Goal: Navigation & Orientation: Find specific page/section

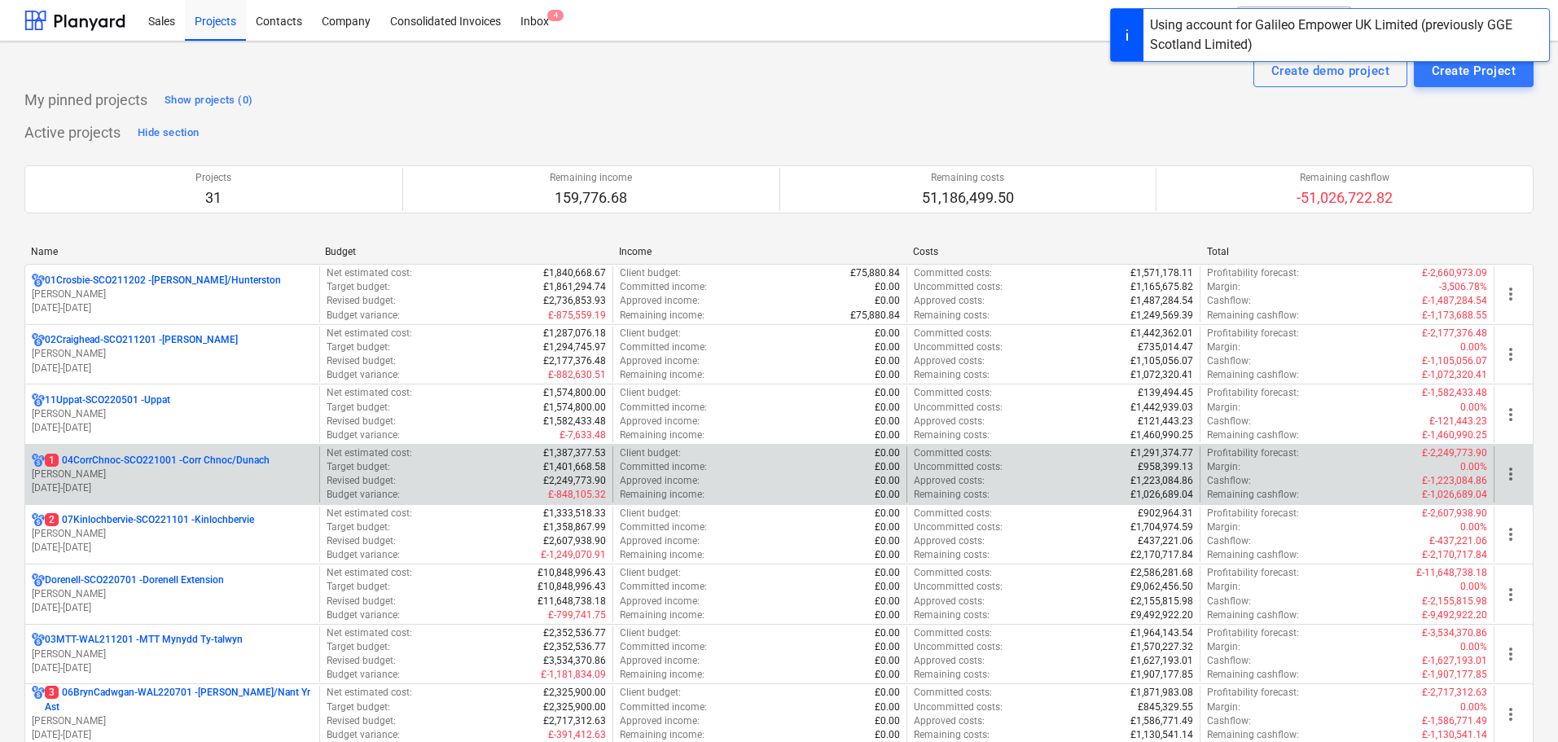
click at [160, 472] on p "[PERSON_NAME]" at bounding box center [172, 474] width 281 height 14
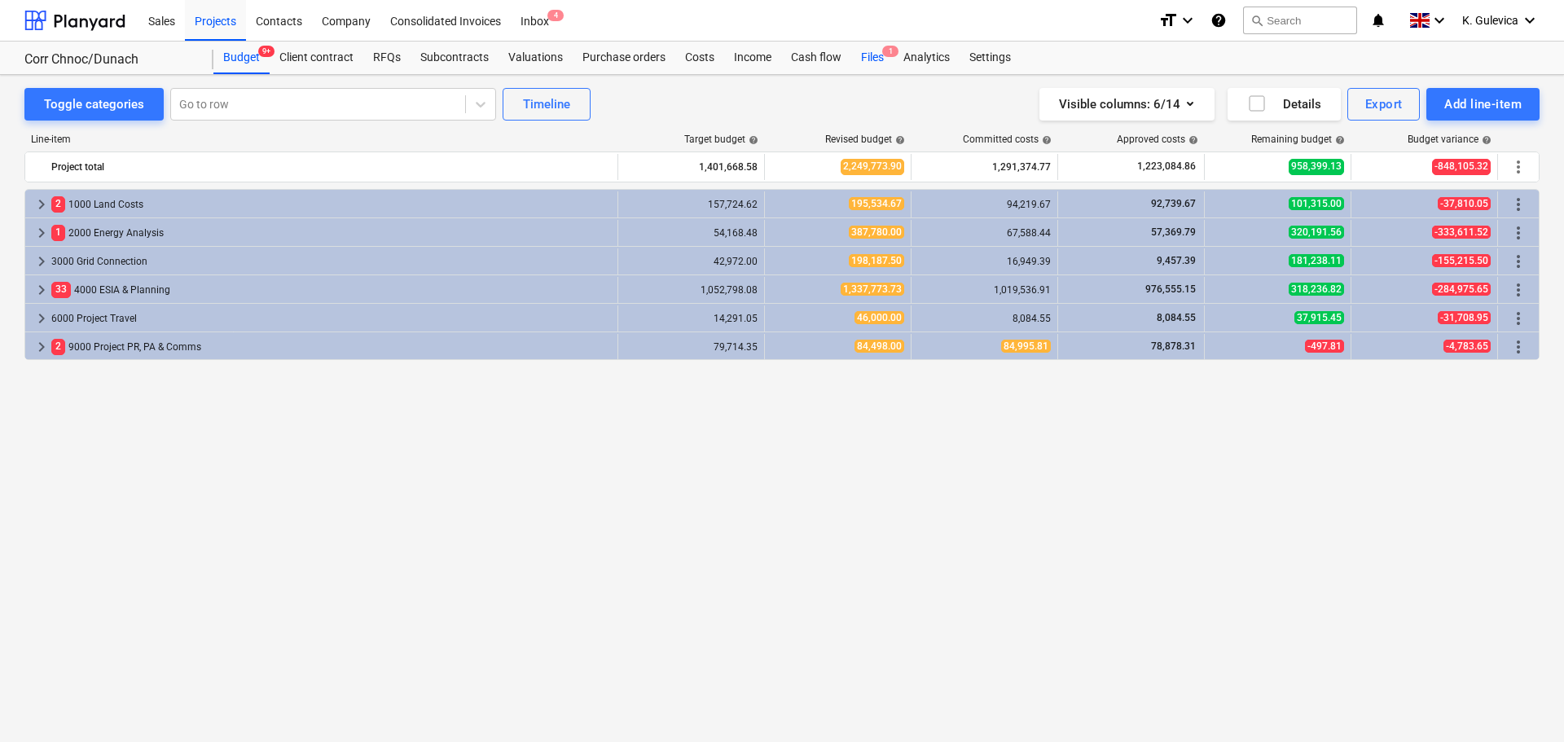
click at [867, 54] on div "Files 1" at bounding box center [872, 58] width 42 height 33
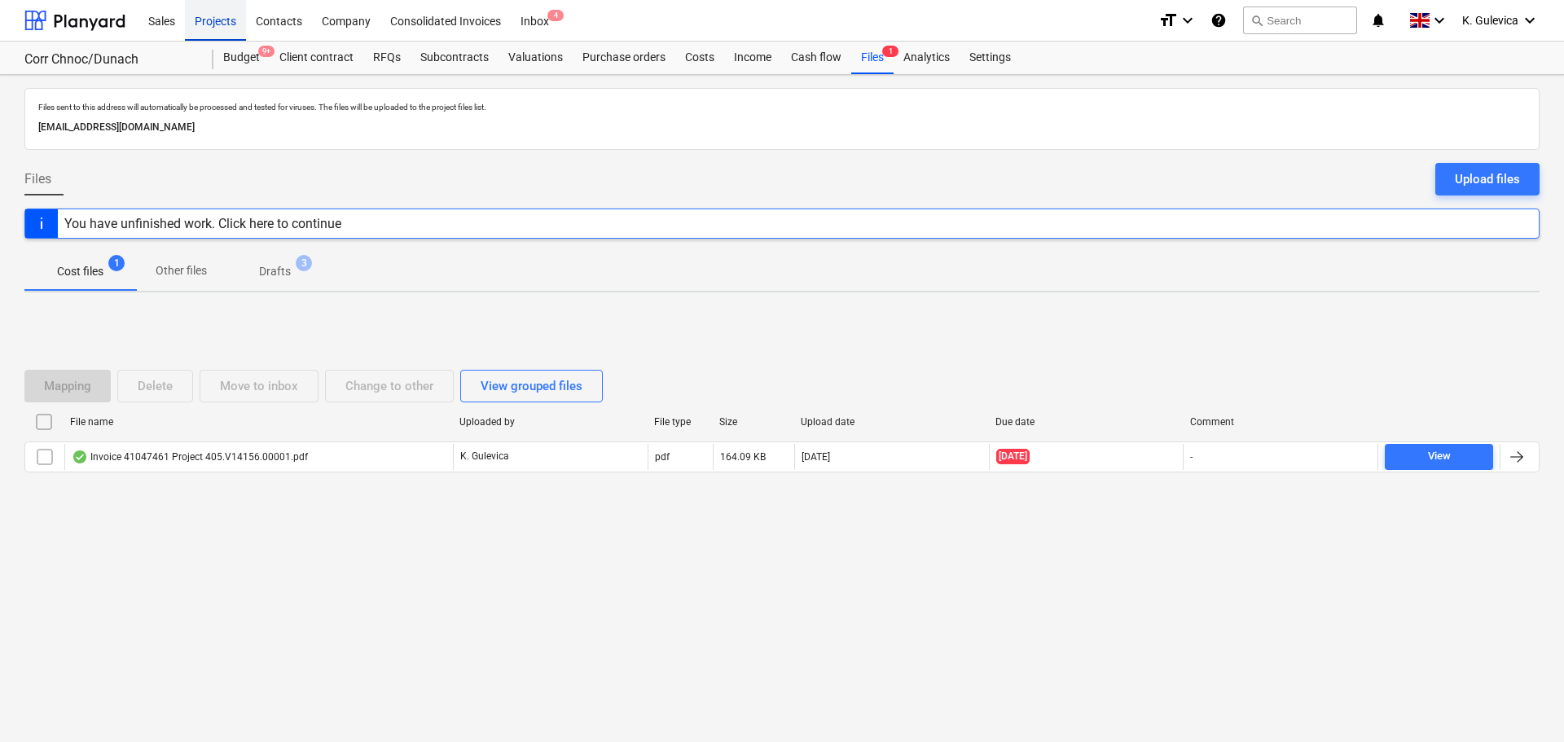
click at [214, 22] on div "Projects" at bounding box center [215, 20] width 61 height 42
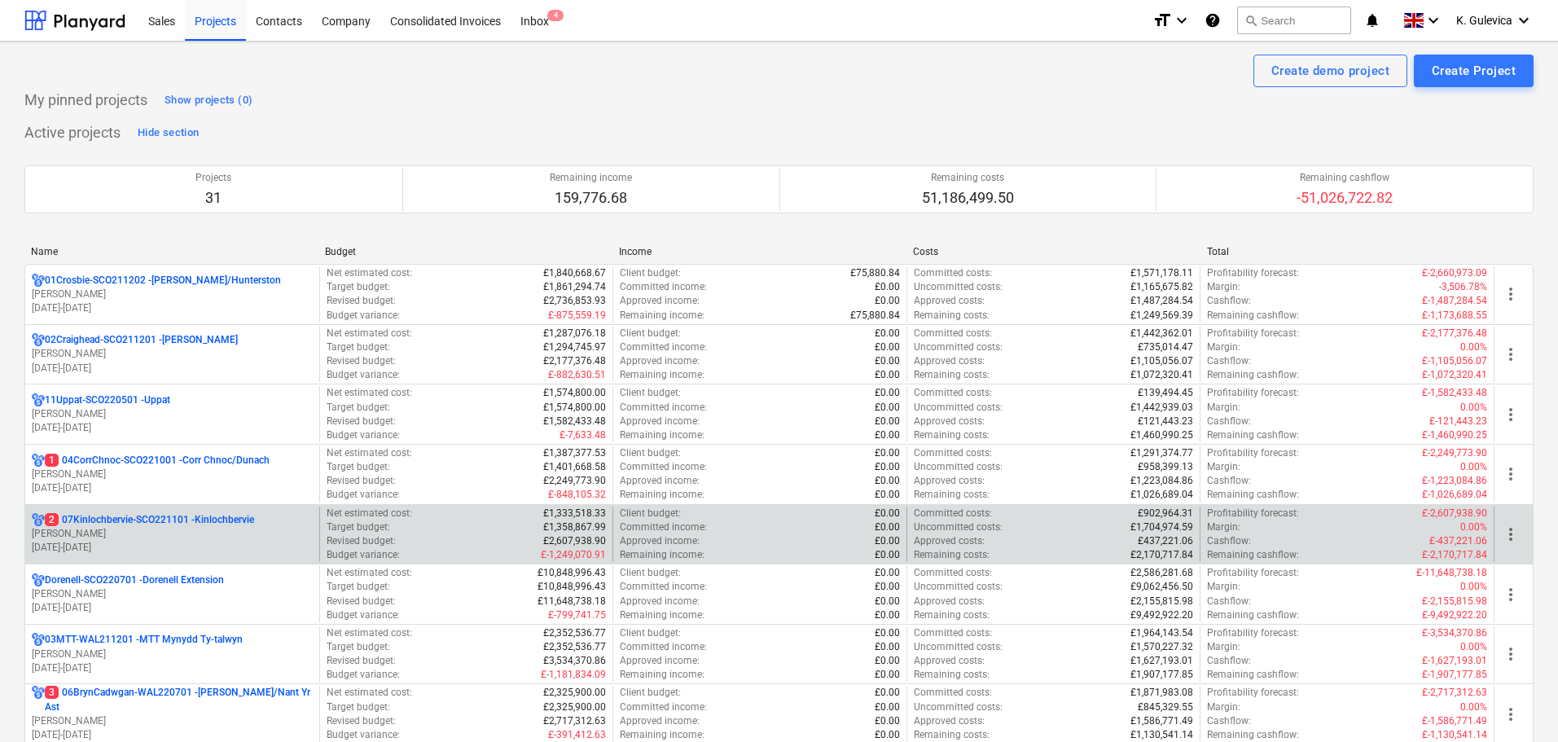
click at [139, 540] on p "[PERSON_NAME]" at bounding box center [172, 534] width 281 height 14
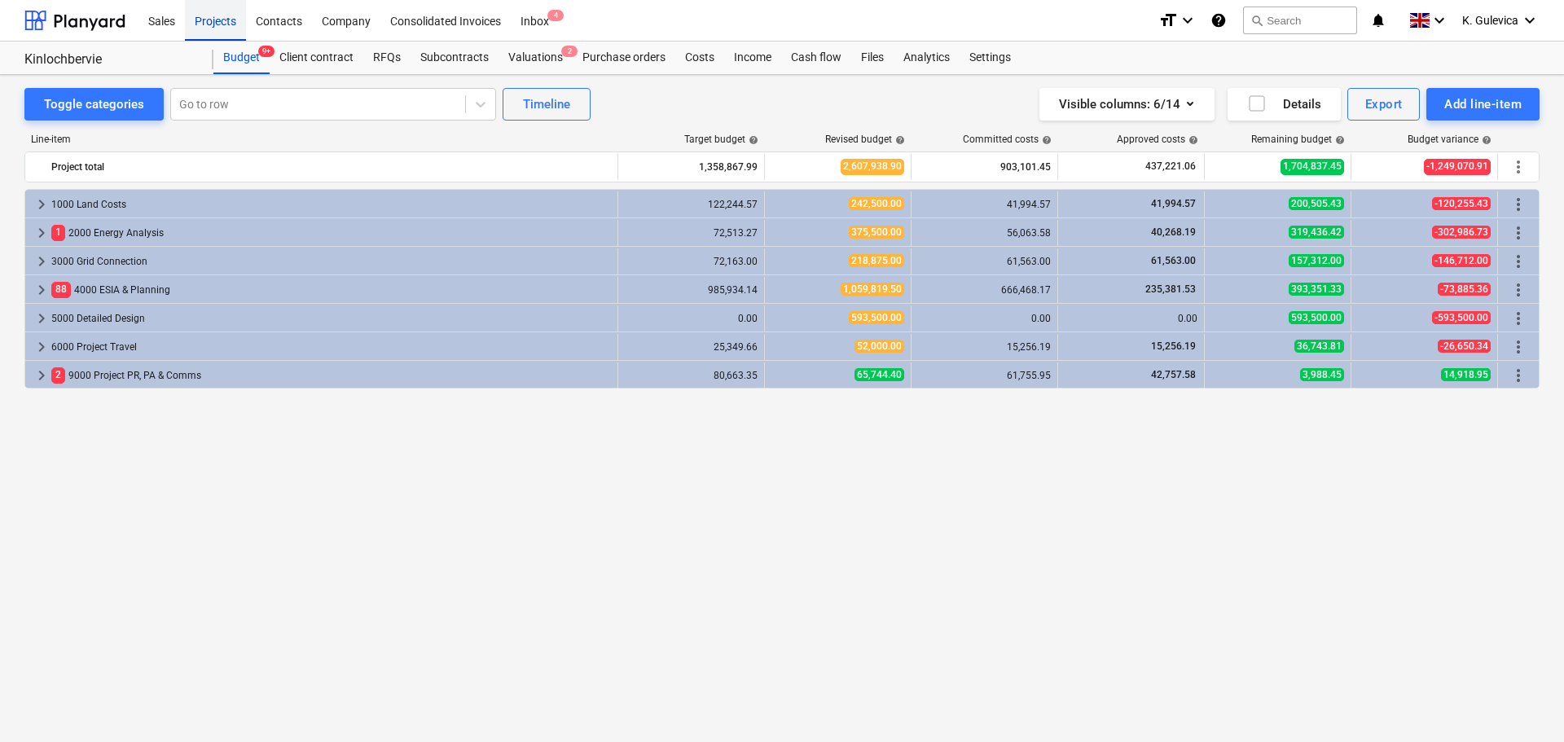
click at [202, 19] on div "Projects" at bounding box center [215, 20] width 61 height 42
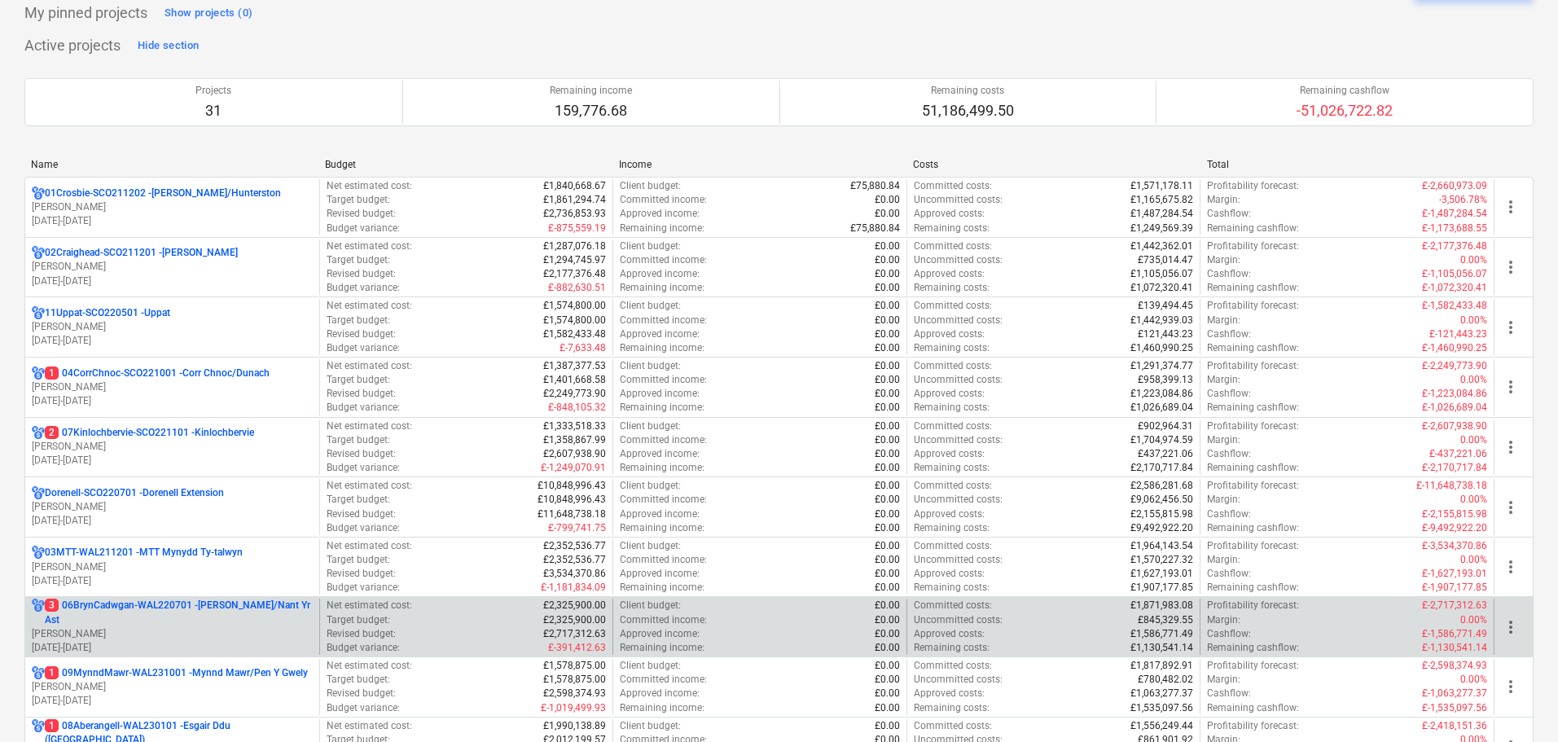
scroll to position [244, 0]
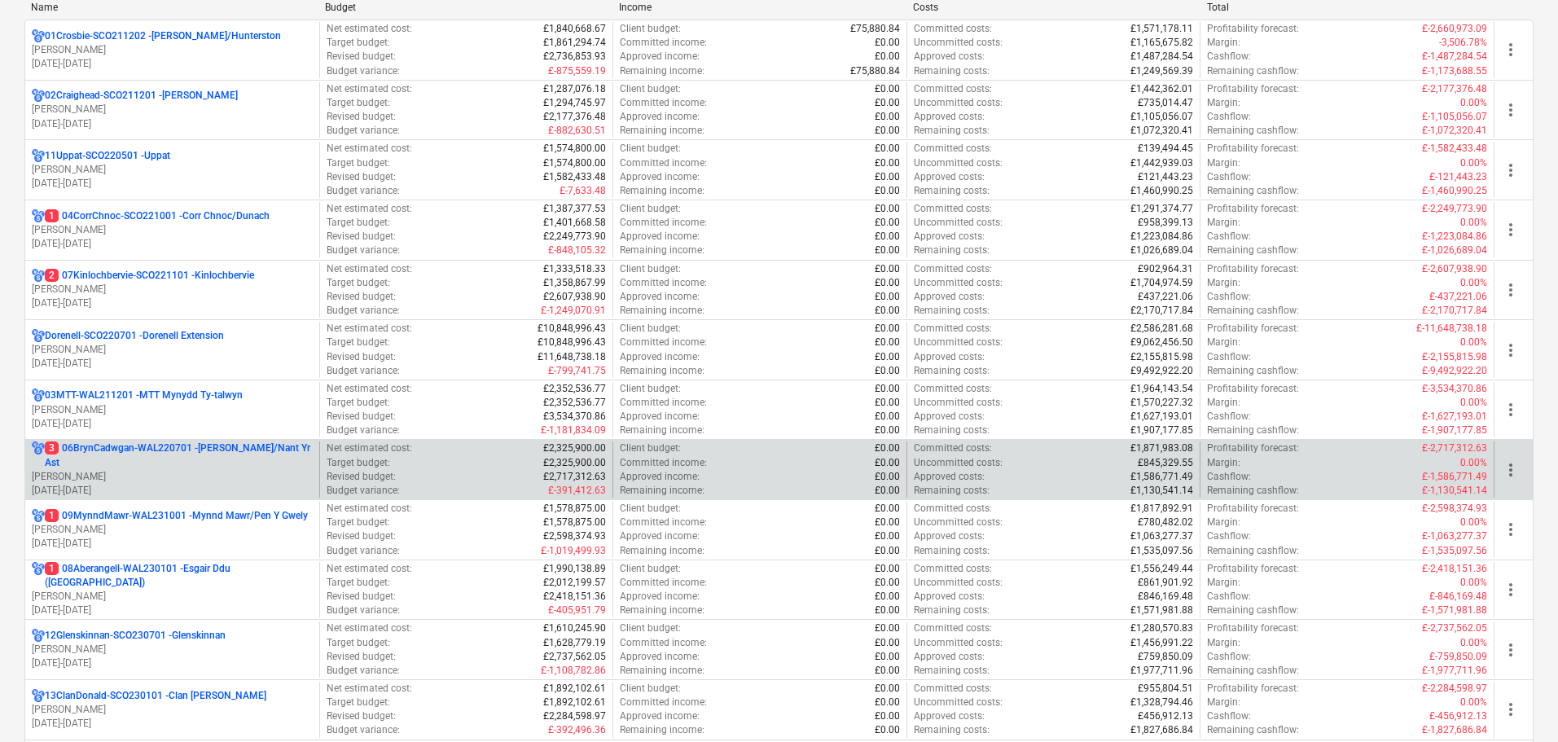
click at [90, 462] on p "3 06BrynCadwgan-WAL220701 - [PERSON_NAME]/Nant Yr Ast" at bounding box center [179, 455] width 268 height 28
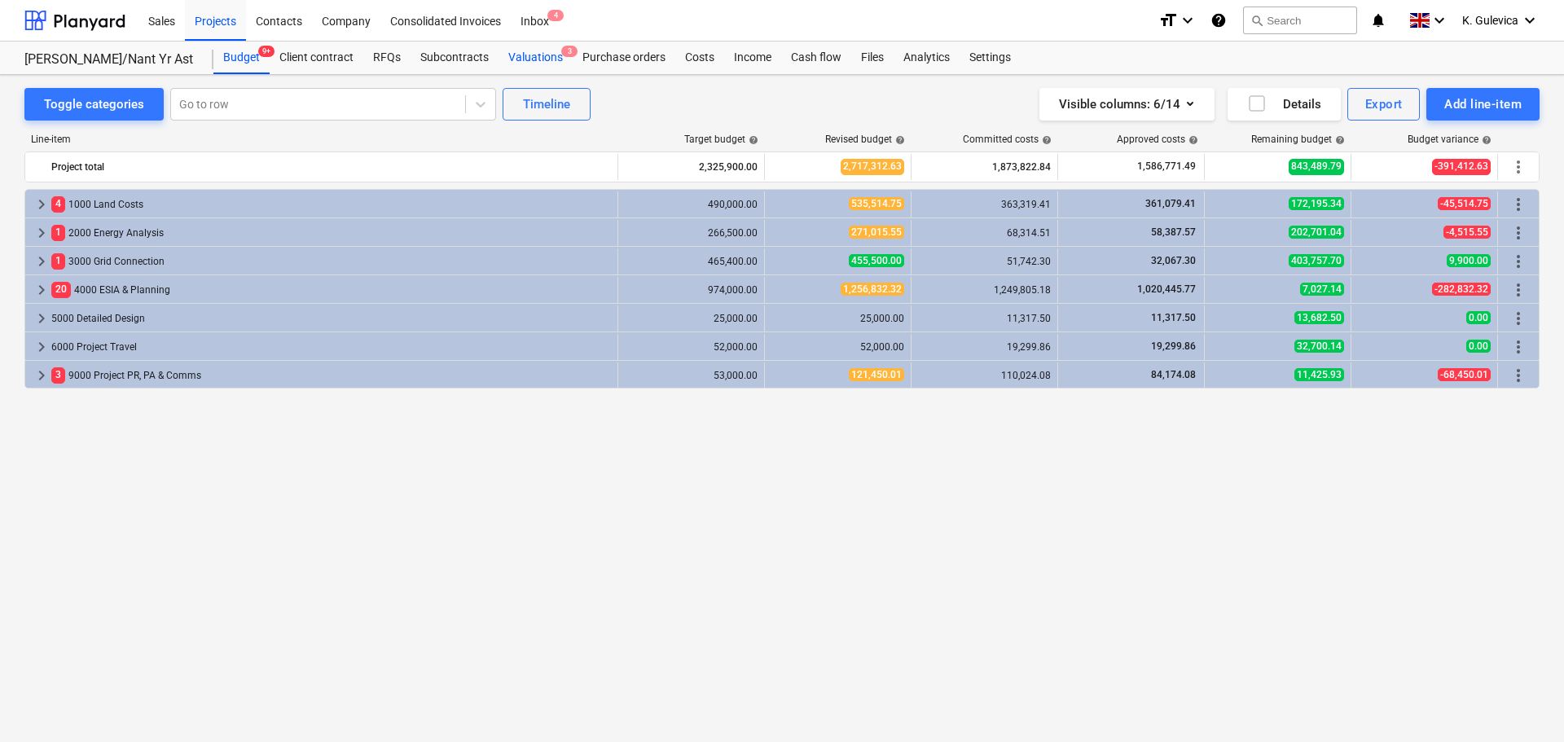
click at [520, 58] on div "Valuations 3" at bounding box center [535, 58] width 74 height 33
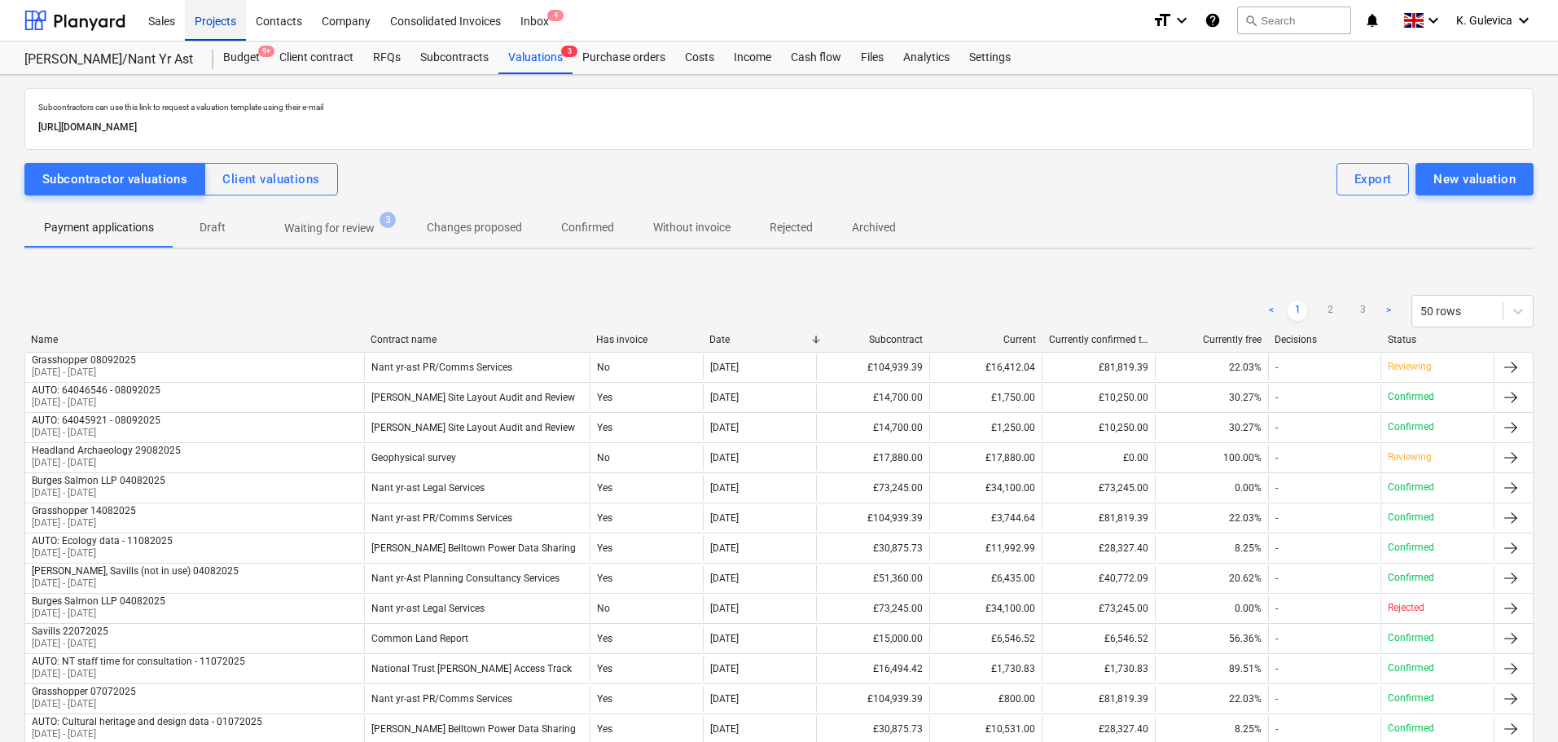
click at [210, 28] on div "Projects" at bounding box center [215, 20] width 61 height 42
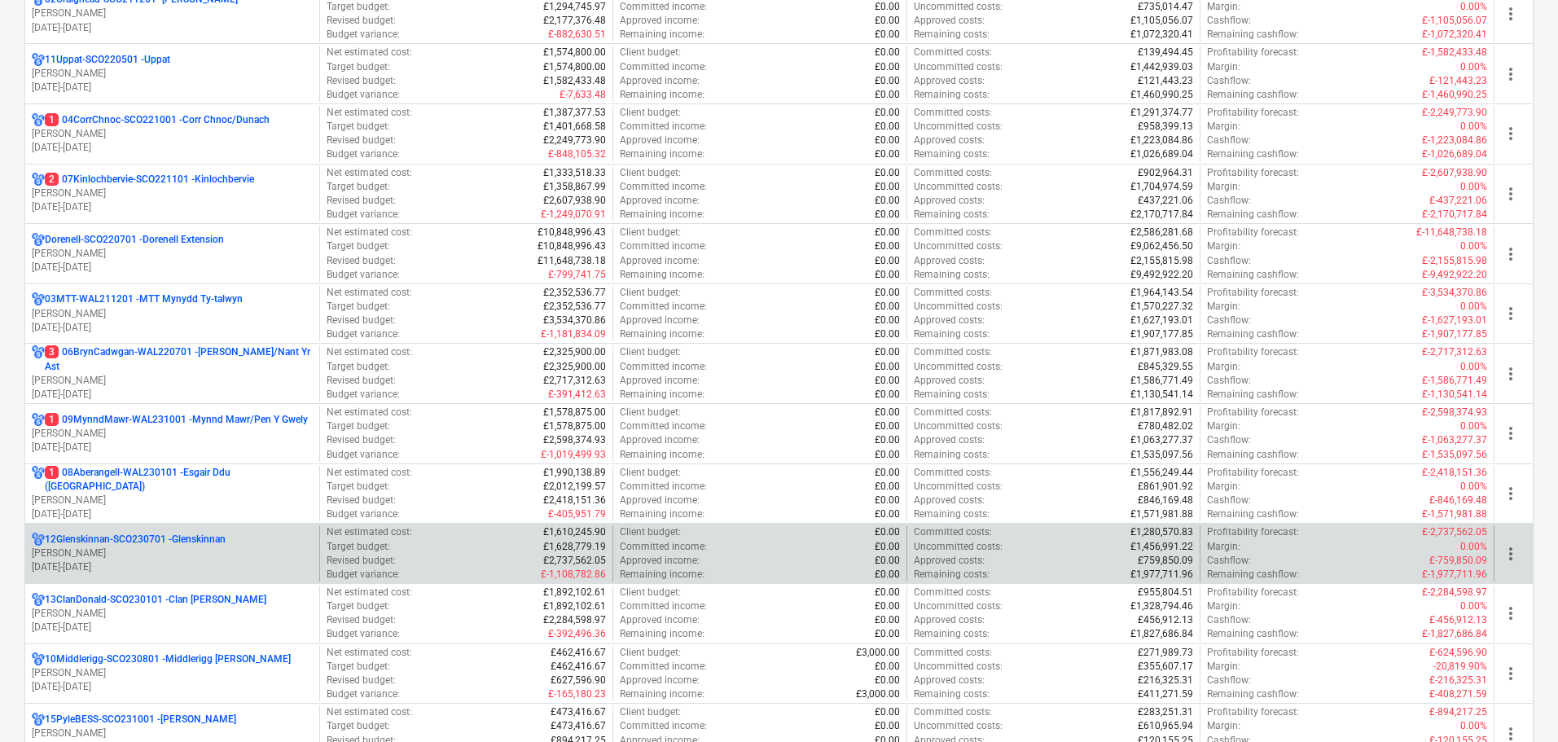
scroll to position [407, 0]
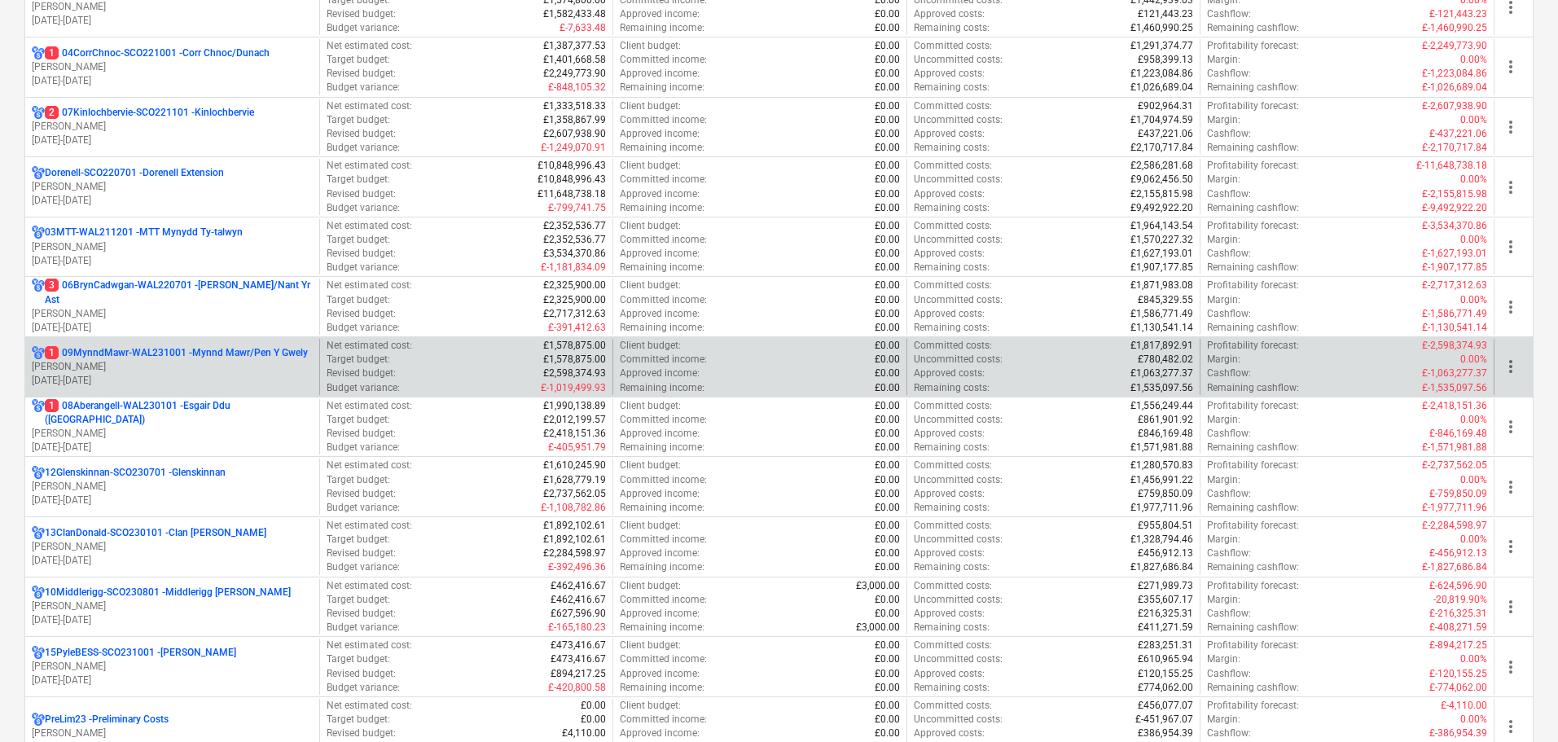
click at [116, 358] on p "1 09MynndMawr-WAL231001 - Mynnd Mawr/Pen Y Gwely" at bounding box center [176, 353] width 263 height 14
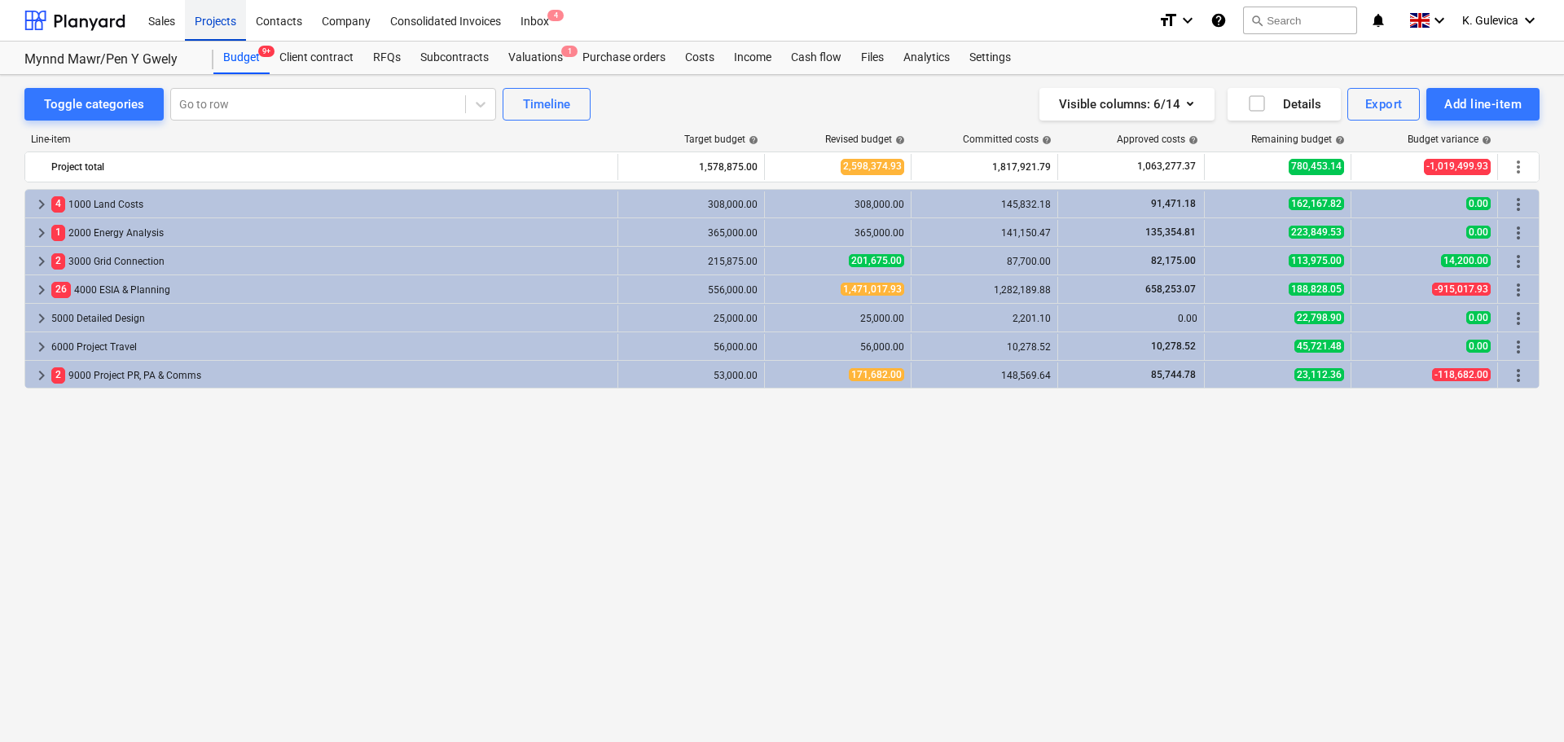
click at [215, 21] on div "Projects" at bounding box center [215, 20] width 61 height 42
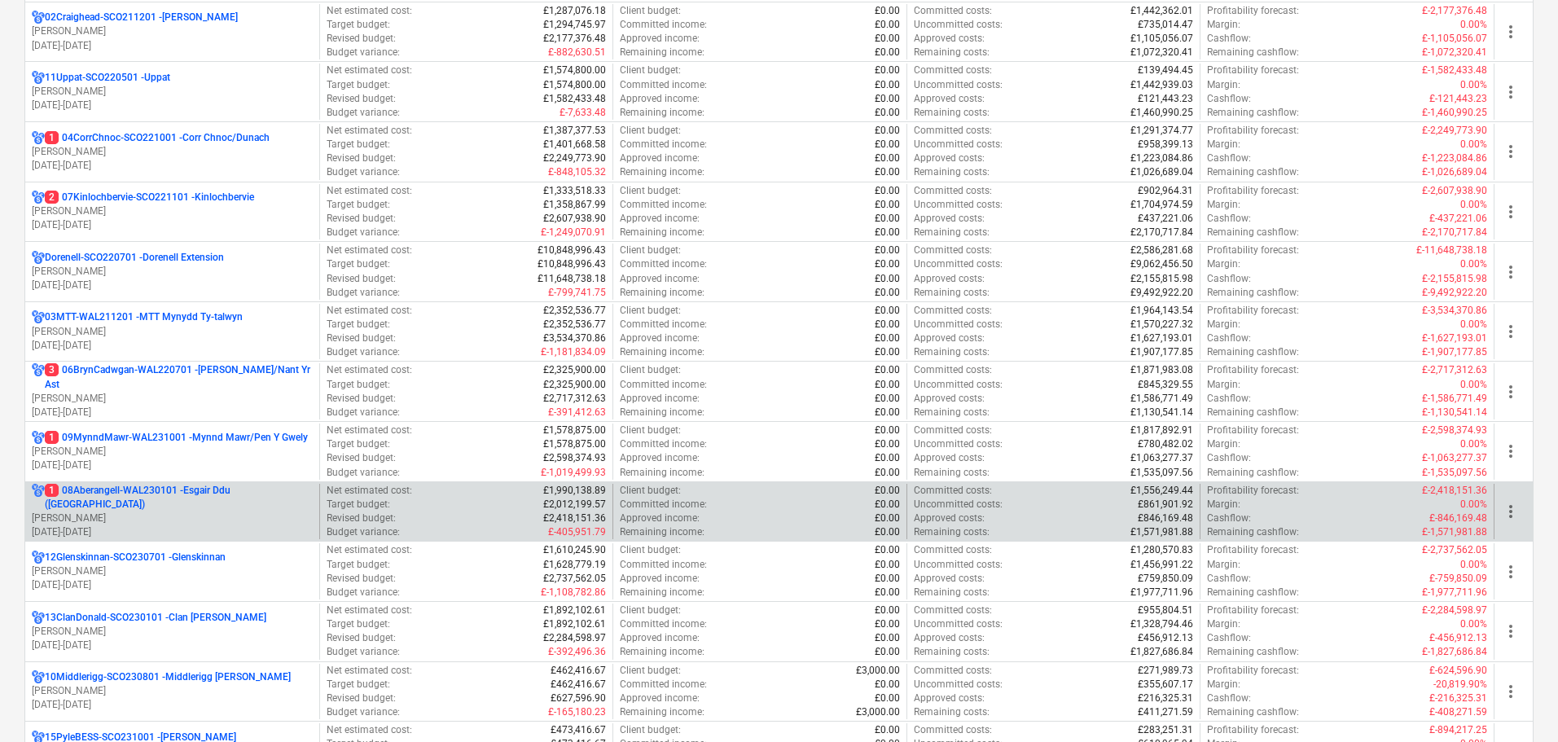
scroll to position [326, 0]
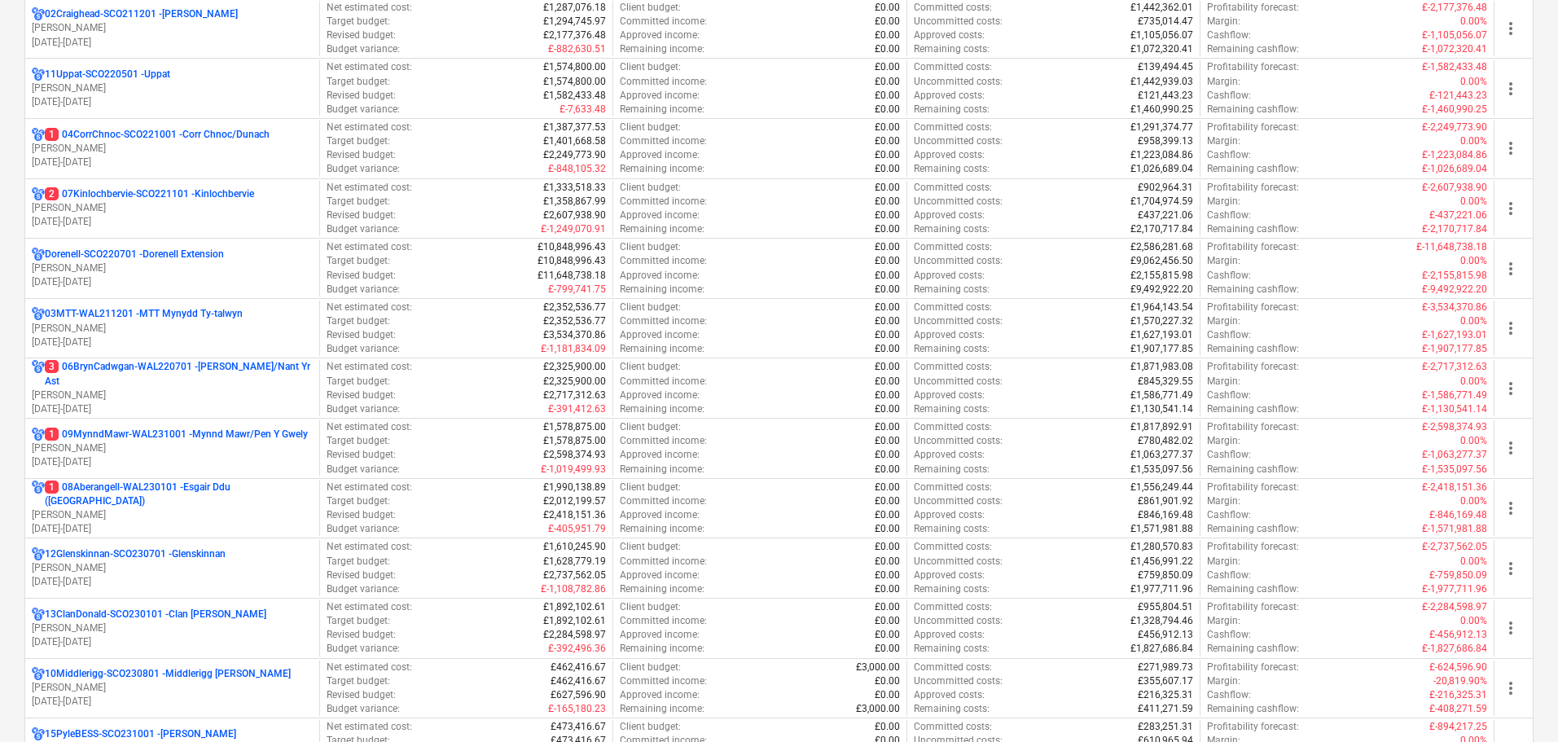
click at [93, 508] on p "[PERSON_NAME]" at bounding box center [172, 515] width 281 height 14
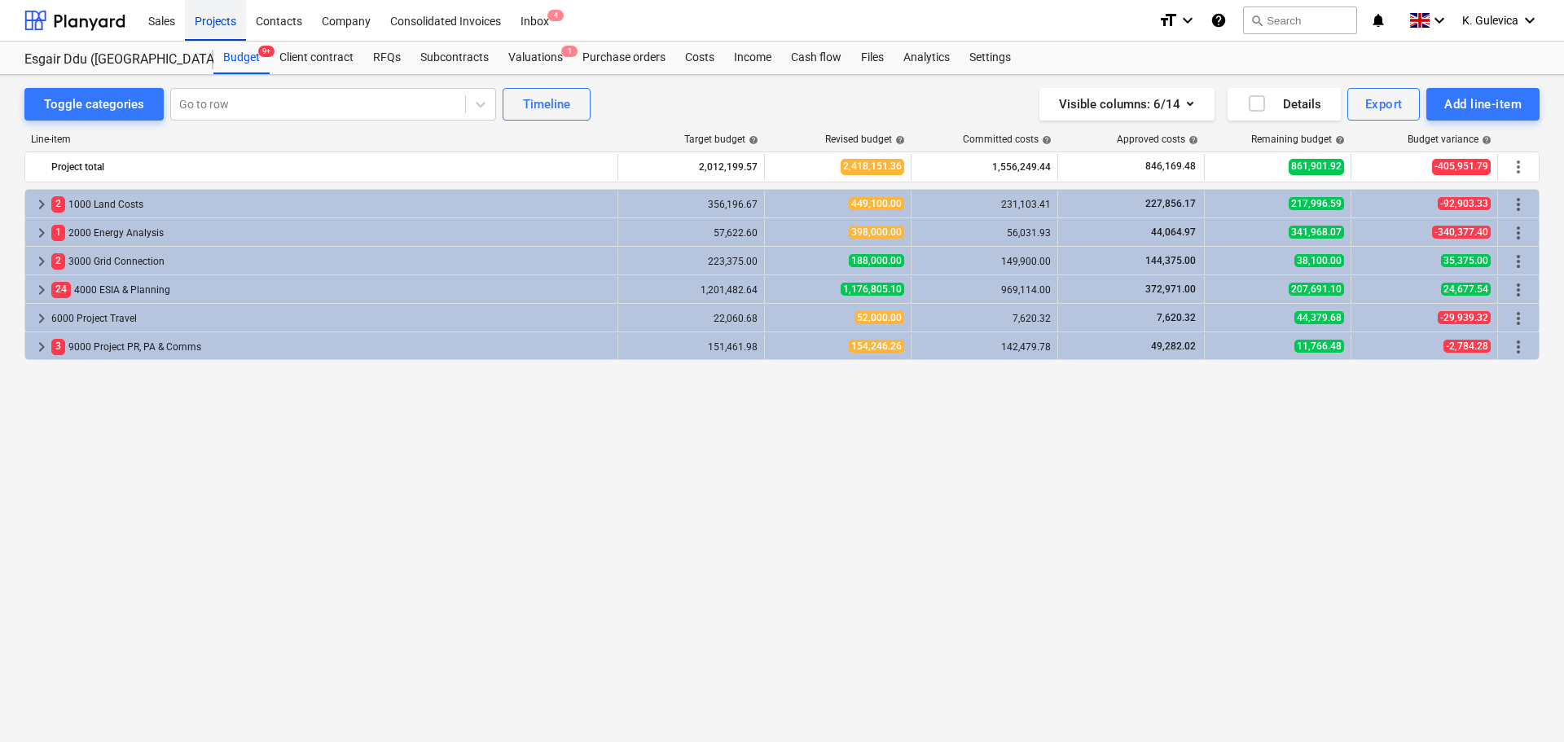
click at [212, 21] on div "Projects" at bounding box center [215, 20] width 61 height 42
